Goal: Task Accomplishment & Management: Complete application form

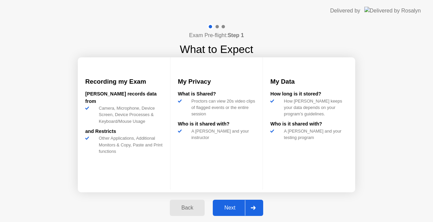
click at [232, 210] on div "Next" at bounding box center [230, 208] width 30 height 6
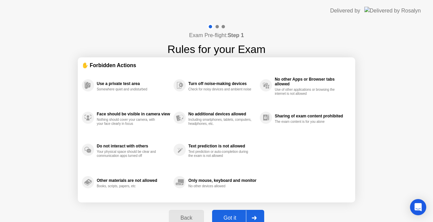
click at [232, 213] on button "Got it" at bounding box center [238, 218] width 52 height 16
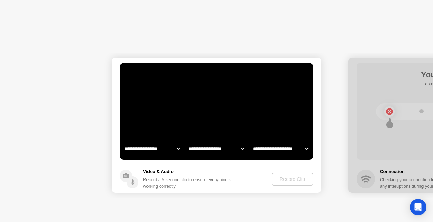
select select "**********"
select select "*******"
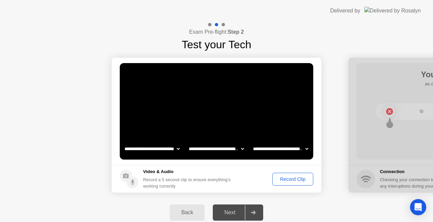
click at [292, 177] on div "Record Clip" at bounding box center [292, 179] width 36 height 5
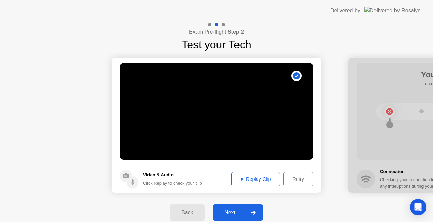
click at [304, 182] on div "Retry" at bounding box center [298, 179] width 25 height 5
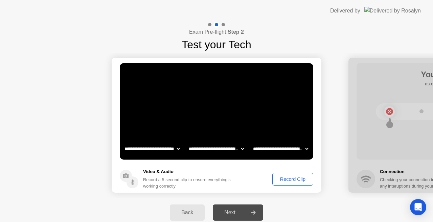
click at [297, 182] on div "Record Clip" at bounding box center [292, 179] width 36 height 5
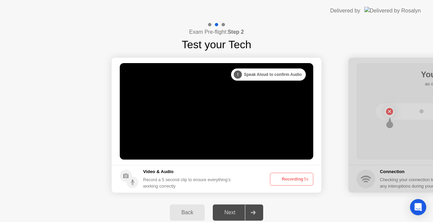
click at [297, 183] on button "Recording 5s" at bounding box center [291, 179] width 43 height 13
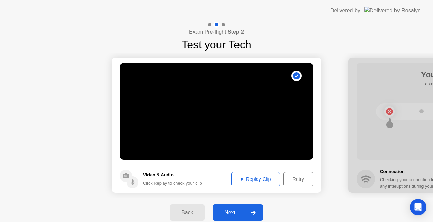
click at [297, 182] on div "Retry" at bounding box center [298, 179] width 25 height 5
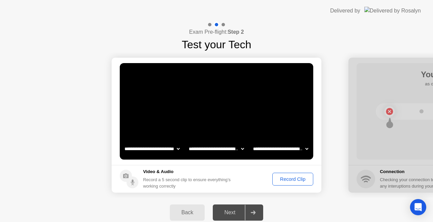
click at [297, 182] on div "Record Clip" at bounding box center [292, 179] width 36 height 5
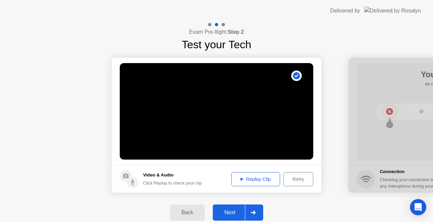
click at [237, 214] on div "Next" at bounding box center [230, 213] width 30 height 6
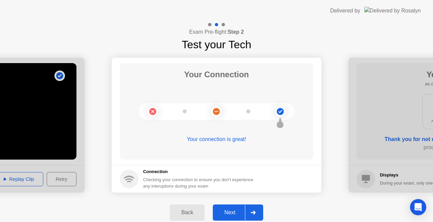
click at [238, 213] on div "Next" at bounding box center [230, 213] width 30 height 6
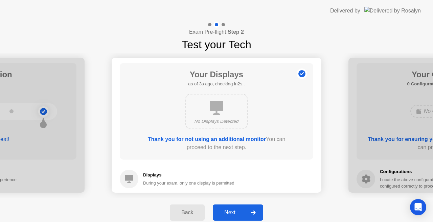
click at [238, 213] on div "Next" at bounding box center [230, 213] width 30 height 6
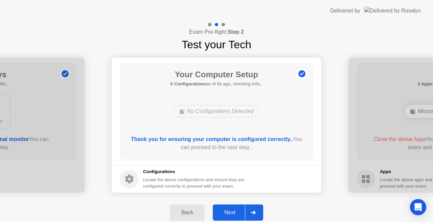
click at [238, 213] on div "Next" at bounding box center [230, 213] width 30 height 6
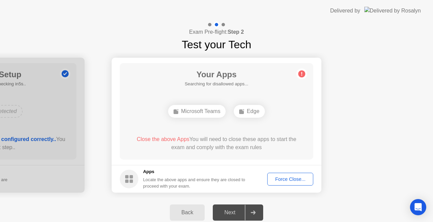
click at [279, 180] on div "Force Close..." at bounding box center [289, 179] width 41 height 5
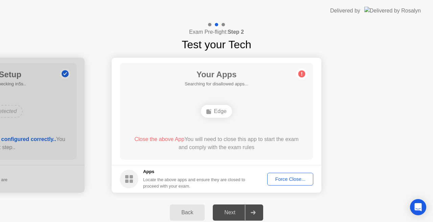
click at [286, 182] on div "Force Close..." at bounding box center [289, 179] width 41 height 5
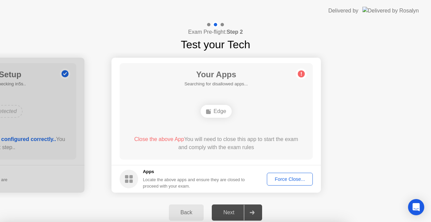
click at [286, 222] on div at bounding box center [215, 222] width 431 height 0
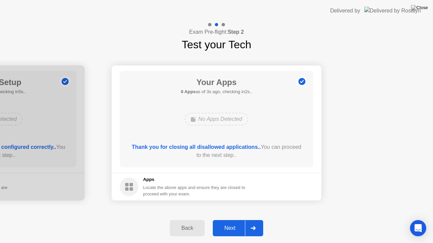
click at [235, 222] on div "Next" at bounding box center [230, 228] width 30 height 6
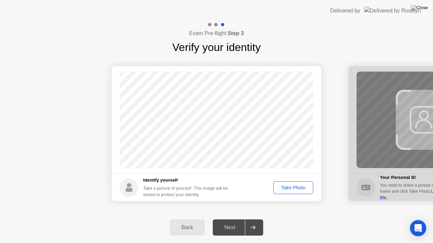
click at [295, 185] on div "Take Photo" at bounding box center [293, 187] width 35 height 5
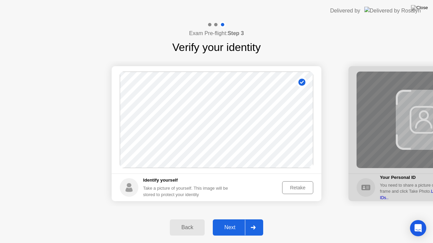
click at [228, 222] on button "Next" at bounding box center [238, 228] width 50 height 16
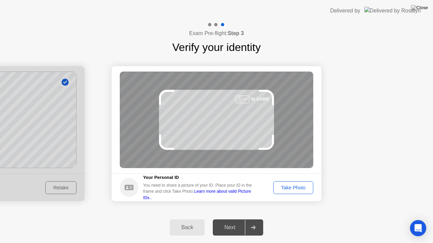
click at [305, 189] on div "Take Photo" at bounding box center [293, 187] width 35 height 5
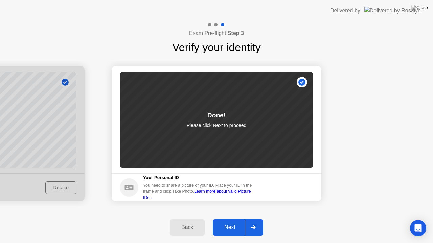
click at [238, 222] on div "Next" at bounding box center [230, 228] width 30 height 6
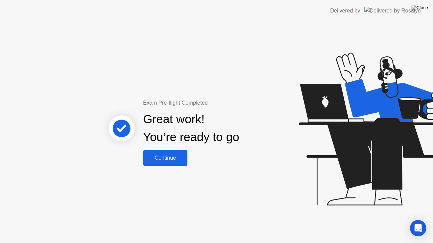
click at [169, 156] on div "Continue" at bounding box center [165, 158] width 40 height 6
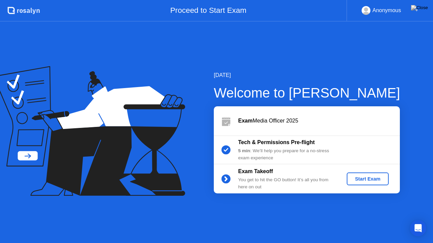
click at [356, 174] on button "Start Exam" at bounding box center [368, 179] width 42 height 13
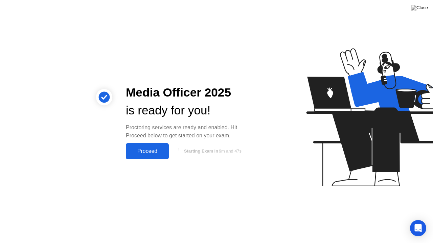
click at [149, 148] on div "Proceed" at bounding box center [147, 151] width 39 height 6
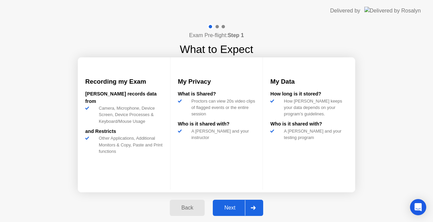
click at [231, 211] on div "Next" at bounding box center [230, 208] width 30 height 6
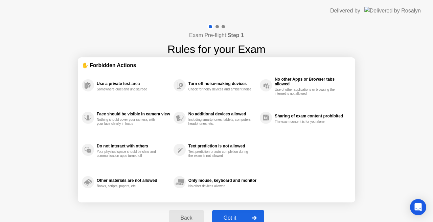
click at [231, 211] on button "Got it" at bounding box center [238, 218] width 52 height 16
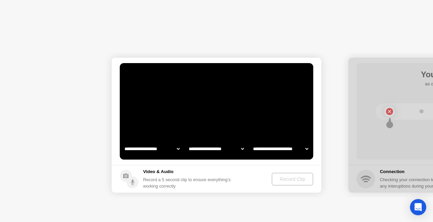
select select "**********"
select select "*******"
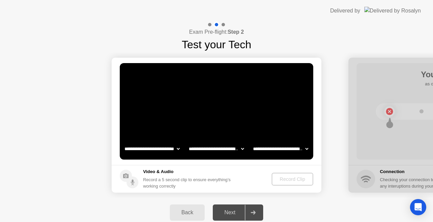
click at [231, 211] on div "Next" at bounding box center [230, 213] width 30 height 6
click at [283, 177] on div "Record Clip" at bounding box center [292, 179] width 36 height 5
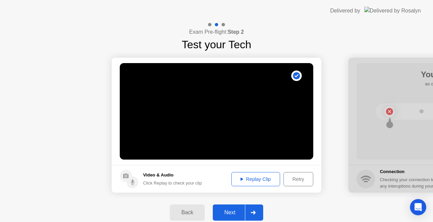
click at [233, 213] on div "Next" at bounding box center [230, 213] width 30 height 6
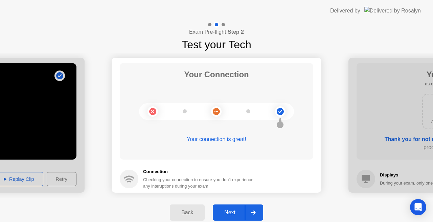
click at [233, 213] on div "Next" at bounding box center [230, 213] width 30 height 6
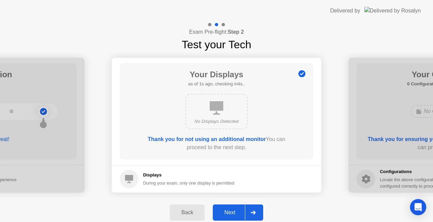
click at [233, 213] on div "Next" at bounding box center [230, 213] width 30 height 6
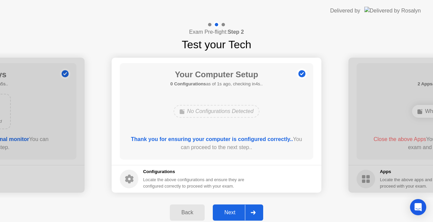
click at [233, 213] on div "Next" at bounding box center [230, 213] width 30 height 6
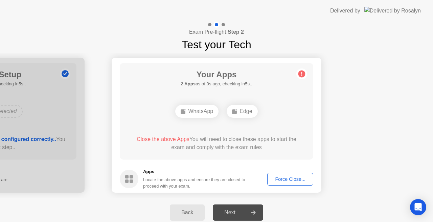
click at [292, 179] on div "Force Close..." at bounding box center [289, 179] width 41 height 5
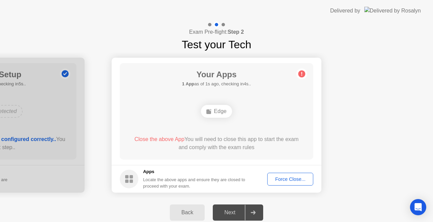
click at [275, 177] on div "Force Close..." at bounding box center [289, 179] width 41 height 5
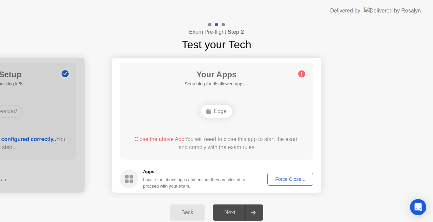
drag, startPoint x: 253, startPoint y: 150, endPoint x: 286, endPoint y: 235, distance: 91.4
click at [286, 222] on html "**********" at bounding box center [216, 111] width 433 height 222
click at [283, 179] on div "Force Close..." at bounding box center [289, 179] width 41 height 5
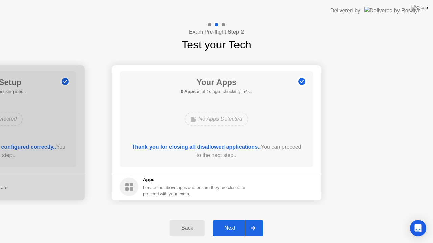
click at [233, 222] on div "Next" at bounding box center [230, 228] width 30 height 6
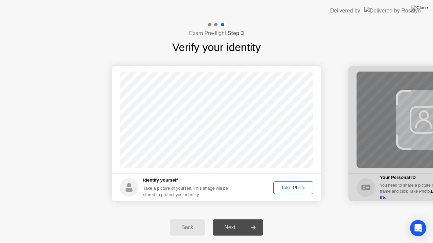
click at [295, 185] on div "Take Photo" at bounding box center [293, 187] width 35 height 5
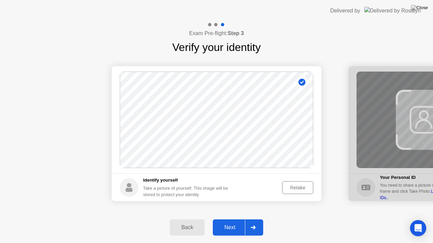
click at [226, 222] on div "Next" at bounding box center [230, 228] width 30 height 6
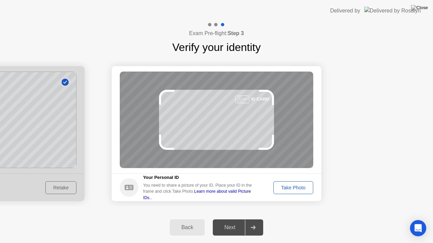
click at [235, 222] on div "Next" at bounding box center [230, 228] width 30 height 6
click at [299, 187] on div "Take Photo" at bounding box center [293, 187] width 35 height 5
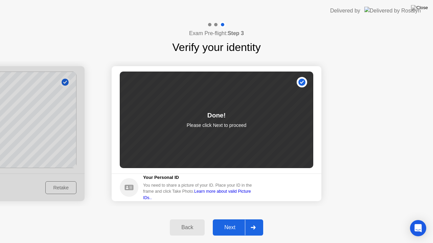
click at [192, 222] on div "Back" at bounding box center [187, 228] width 31 height 6
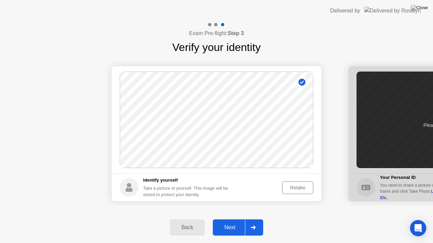
click at [236, 222] on div "Next" at bounding box center [230, 228] width 30 height 6
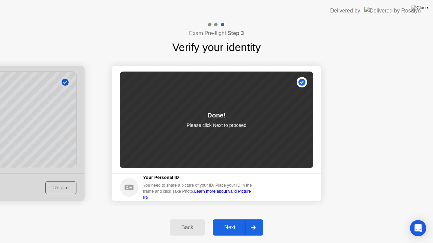
click at [221, 141] on div "Done! Please click Next to proceed" at bounding box center [216, 120] width 193 height 97
click at [222, 123] on p "Please click Next to proceed" at bounding box center [217, 125] width 60 height 7
click at [183, 222] on div "Back" at bounding box center [187, 228] width 31 height 6
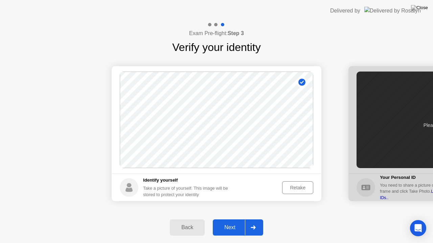
click at [231, 220] on button "Next" at bounding box center [238, 228] width 50 height 16
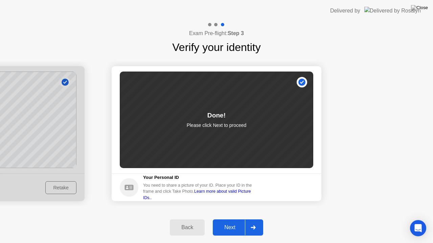
click at [254, 222] on div at bounding box center [253, 228] width 16 height 16
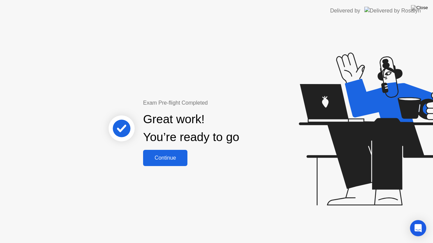
click at [159, 161] on div "Continue" at bounding box center [165, 158] width 40 height 6
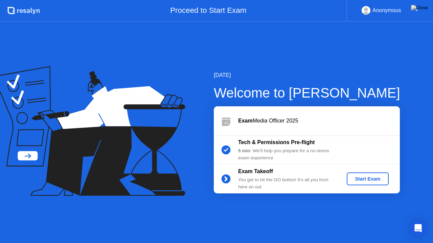
click at [357, 181] on div "Start Exam" at bounding box center [367, 178] width 36 height 5
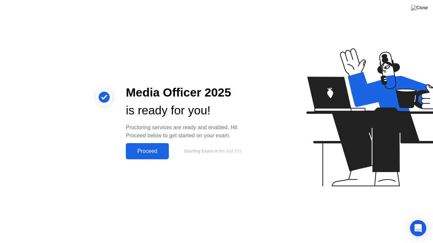
click at [142, 146] on button "Proceed" at bounding box center [147, 151] width 43 height 16
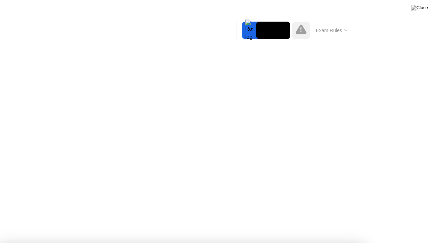
drag, startPoint x: 254, startPoint y: 237, endPoint x: 249, endPoint y: 184, distance: 52.9
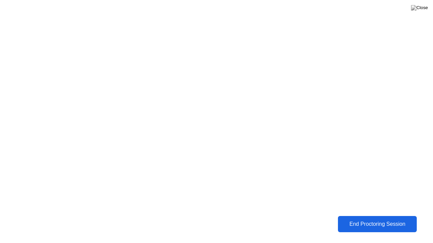
click at [350, 222] on div "End Proctoring Session" at bounding box center [377, 224] width 75 height 6
